Goal: Task Accomplishment & Management: Use online tool/utility

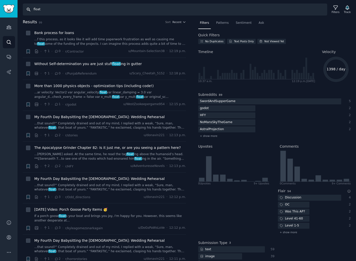
click at [61, 9] on input "float" at bounding box center [175, 10] width 305 height 12
type input "f"
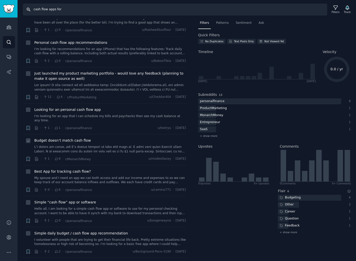
scroll to position [22, 0]
click at [70, 108] on span "Looking for an personal cash flow app" at bounding box center [67, 109] width 67 height 5
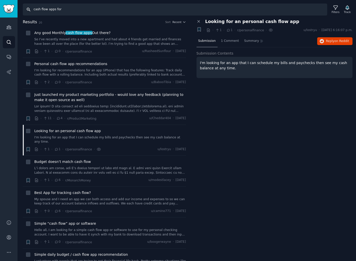
scroll to position [0, 0]
click at [83, 10] on input "cash flow apps for" at bounding box center [175, 10] width 305 height 12
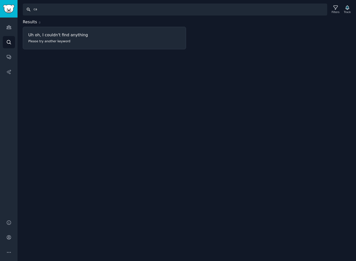
type input "c"
type input "small buisness"
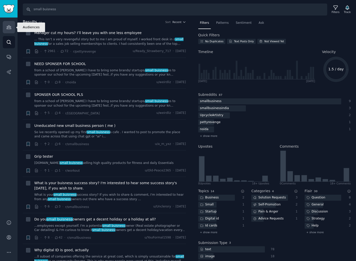
click at [11, 27] on icon "Sidebar" at bounding box center [8, 27] width 5 height 5
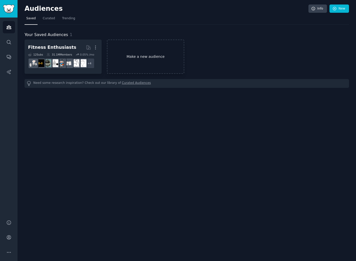
scroll to position [0, 0]
click at [128, 53] on link "Make a new audience" at bounding box center [145, 57] width 77 height 34
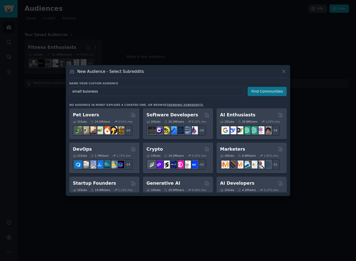
type input "small buisness"
click at [267, 91] on button "Find Communities" at bounding box center [267, 91] width 39 height 9
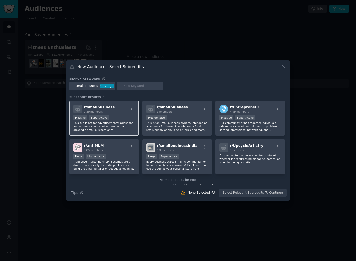
click at [122, 117] on div "Massive Super Active" at bounding box center [104, 118] width 62 height 6
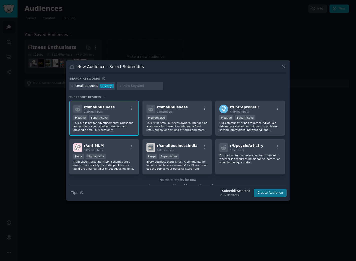
click at [272, 192] on button "Create Audience" at bounding box center [270, 193] width 33 height 9
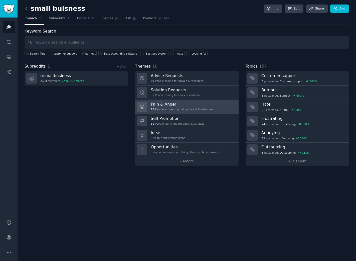
click at [180, 108] on div "16 People expressing pain points & frustrations" at bounding box center [182, 110] width 62 height 4
